Goal: Navigation & Orientation: Go to known website

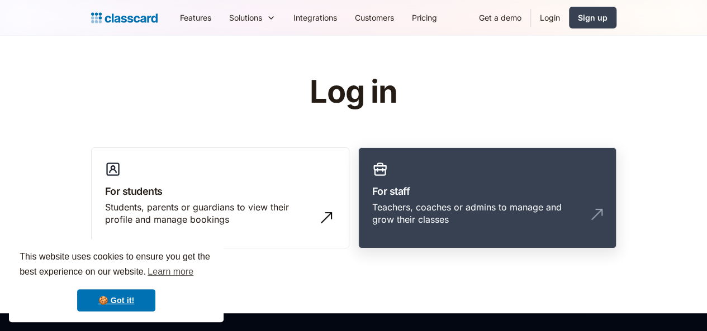
click at [606, 206] on img at bounding box center [597, 215] width 18 height 18
click at [606, 207] on img at bounding box center [597, 215] width 18 height 18
